Goal: Task Accomplishment & Management: Use online tool/utility

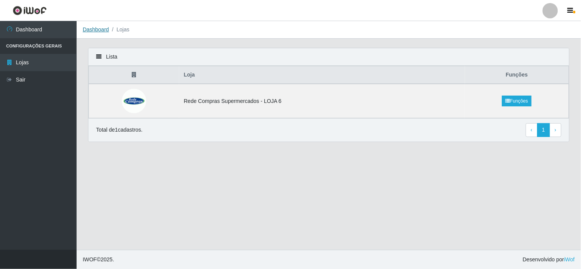
click at [98, 32] on link "Dashboard" at bounding box center [96, 29] width 26 height 6
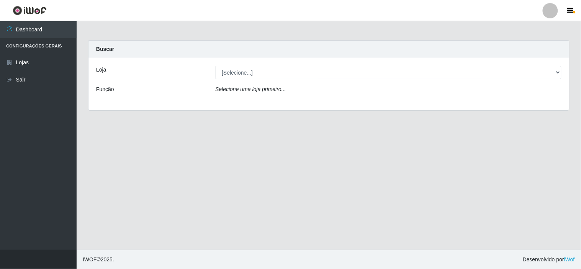
click at [282, 75] on select "[Selecione...] Rede Compras Supermercados - LOJA 6" at bounding box center [388, 72] width 346 height 13
select select "398"
click at [215, 66] on select "[Selecione...] Rede Compras Supermercados - LOJA 6" at bounding box center [388, 72] width 346 height 13
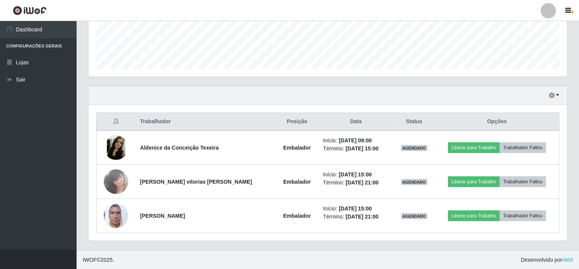
scroll to position [205, 0]
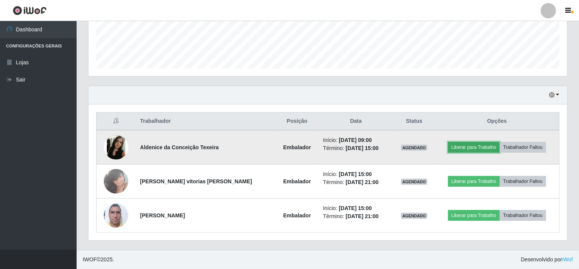
click at [478, 142] on button "Liberar para Trabalho" at bounding box center [474, 147] width 52 height 11
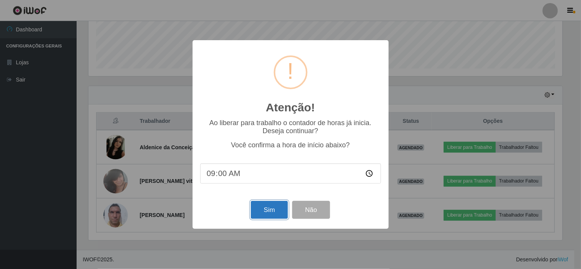
click at [278, 212] on button "Sim" at bounding box center [269, 210] width 37 height 18
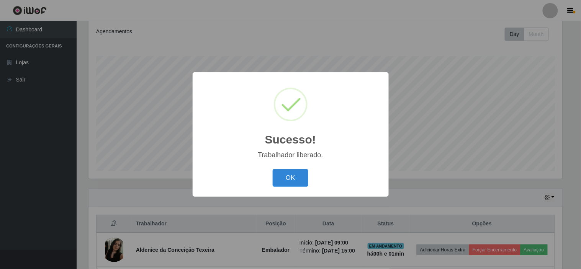
drag, startPoint x: 295, startPoint y: 165, endPoint x: 299, endPoint y: 161, distance: 5.2
click at [298, 162] on div "Sucesso! × Trabalhador liberado. OK Cancel" at bounding box center [291, 134] width 196 height 124
click at [299, 169] on div "OK Cancel" at bounding box center [290, 178] width 181 height 22
click at [298, 170] on button "OK" at bounding box center [291, 178] width 36 height 18
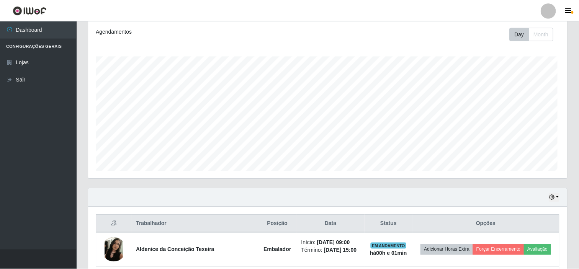
scroll to position [159, 479]
